Goal: Information Seeking & Learning: Find specific fact

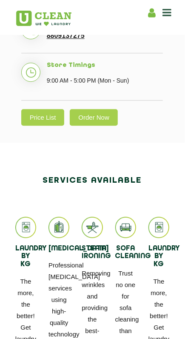
scroll to position [395, 0]
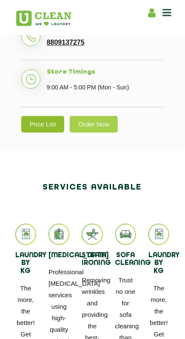
click at [47, 116] on link "Price List" at bounding box center [42, 124] width 43 height 17
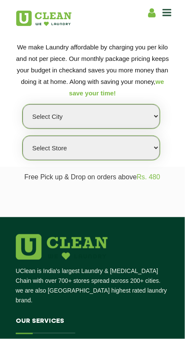
click at [67, 115] on select "Select city [GEOGRAPHIC_DATA] [GEOGRAPHIC_DATA] [GEOGRAPHIC_DATA] [GEOGRAPHIC_D…" at bounding box center [92, 116] width 138 height 24
select select "19"
click at [23, 104] on select "Select city [GEOGRAPHIC_DATA] [GEOGRAPHIC_DATA] [GEOGRAPHIC_DATA] [GEOGRAPHIC_D…" at bounding box center [92, 116] width 138 height 24
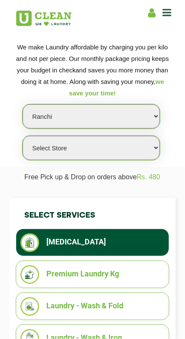
click at [60, 152] on select "Select Store UClean Dangra Toli [GEOGRAPHIC_DATA]" at bounding box center [92, 148] width 138 height 24
select select "45"
click at [23, 136] on select "Select Store UClean Dangra Toli [GEOGRAPHIC_DATA]" at bounding box center [92, 148] width 138 height 24
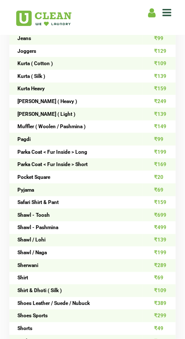
scroll to position [718, 0]
